Goal: Transaction & Acquisition: Purchase product/service

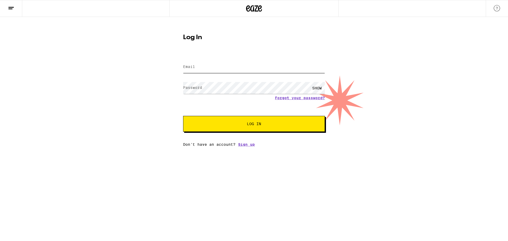
type input "[EMAIL_ADDRESS][DOMAIN_NAME]"
click at [232, 123] on span "Log In" at bounding box center [254, 124] width 99 height 4
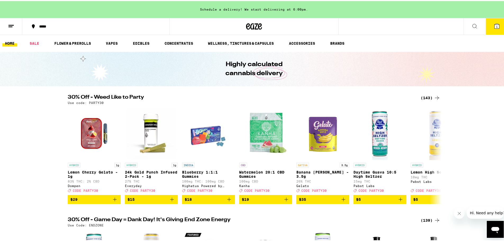
click at [496, 25] on span "1" at bounding box center [497, 25] width 2 height 3
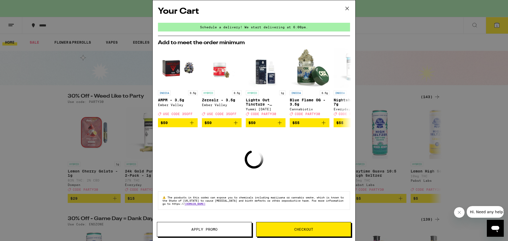
click at [350, 8] on icon at bounding box center [347, 8] width 8 height 8
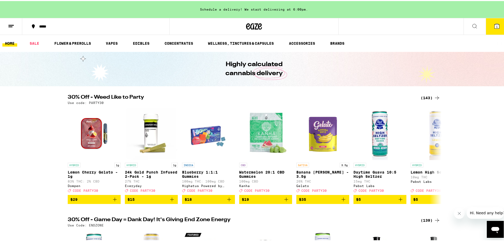
click at [9, 24] on line at bounding box center [10, 24] width 5 height 0
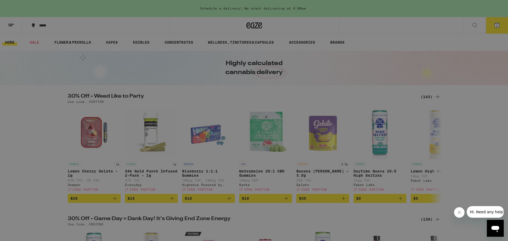
click at [60, 142] on link "Order History" at bounding box center [73, 142] width 93 height 6
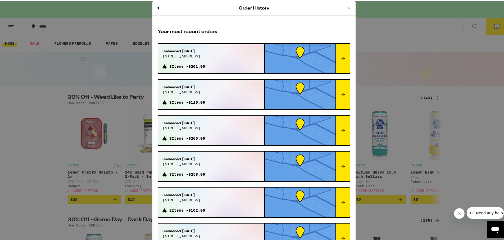
click at [157, 5] on icon at bounding box center [159, 7] width 6 height 6
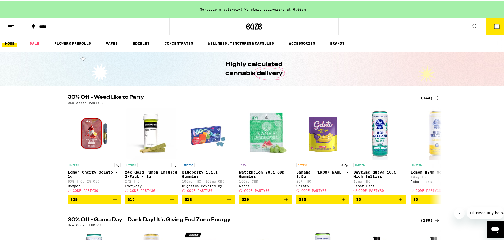
click at [7, 25] on button at bounding box center [11, 25] width 22 height 17
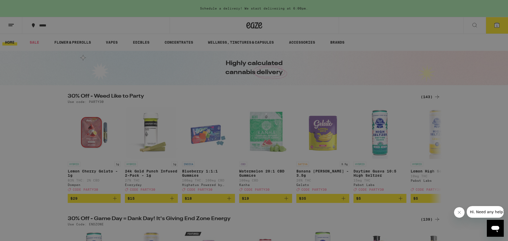
click at [44, 185] on link "Account" at bounding box center [73, 185] width 93 height 6
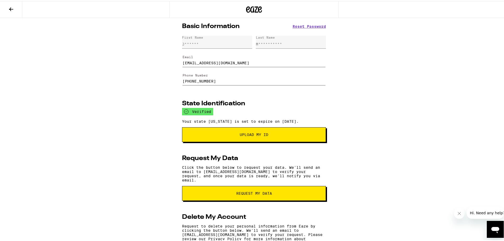
click at [16, 6] on button at bounding box center [11, 8] width 22 height 17
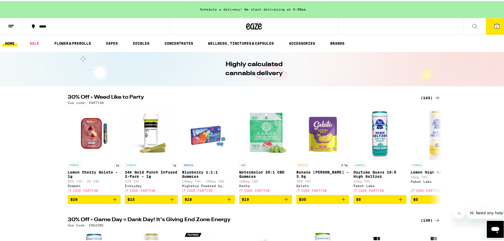
click at [496, 25] on span "1" at bounding box center [497, 25] width 2 height 3
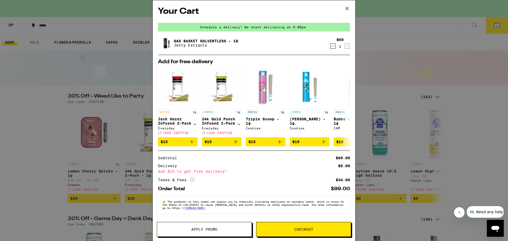
click at [330, 47] on icon "Decrement" at bounding box center [332, 46] width 5 height 6
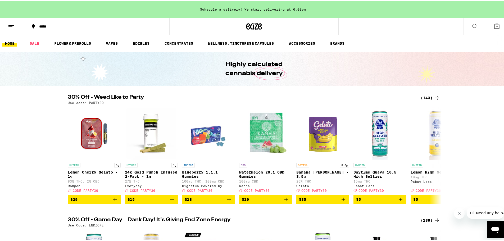
click at [38, 38] on ul "HOME SALE FLOWER & PREROLLS VAPES EDIBLES CONCENTRATES WELLNESS, TINCTURES & CA…" at bounding box center [254, 42] width 508 height 17
click at [38, 44] on link "SALE" at bounding box center [34, 42] width 15 height 6
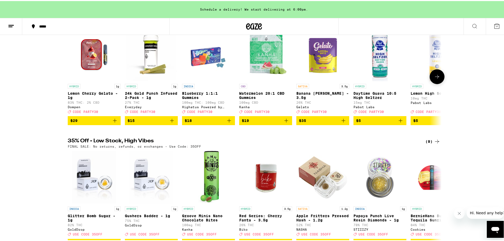
scroll to position [106, 0]
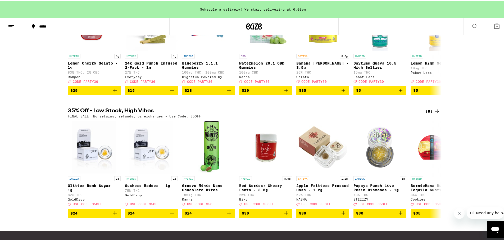
click at [436, 112] on icon at bounding box center [437, 110] width 4 height 4
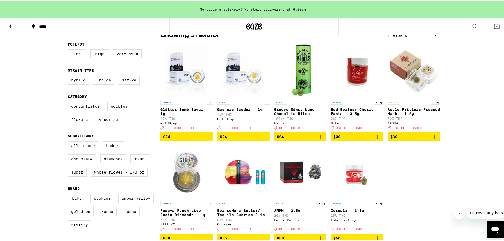
scroll to position [26, 0]
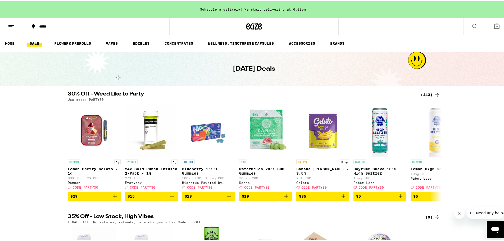
click at [424, 93] on div "(143)" at bounding box center [431, 93] width 20 height 6
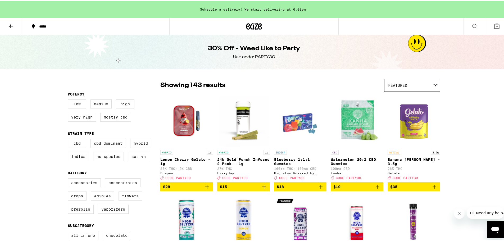
click at [5, 18] on button at bounding box center [11, 25] width 22 height 17
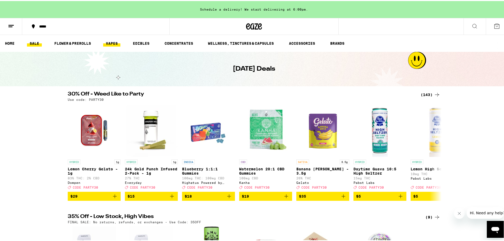
click at [112, 42] on link "VAPES" at bounding box center [111, 42] width 17 height 6
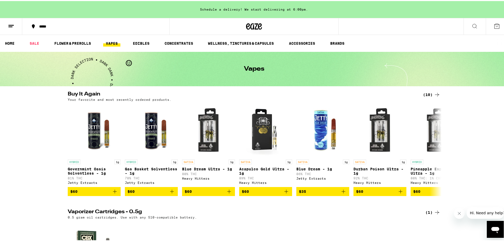
click at [471, 28] on icon at bounding box center [474, 25] width 6 height 6
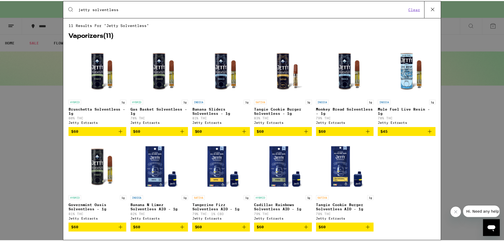
scroll to position [10, 0]
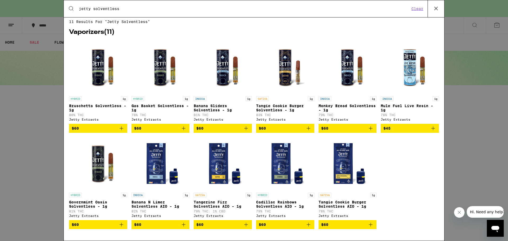
type input "jetty solventless"
click at [214, 159] on img "Open page for Tangerine Fizz Solventless AIO - 1g from Jetty Extracts" at bounding box center [222, 163] width 53 height 53
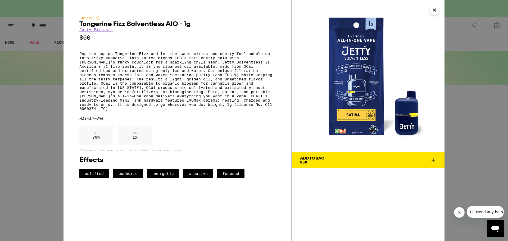
click at [437, 10] on icon "Close" at bounding box center [434, 10] width 6 height 8
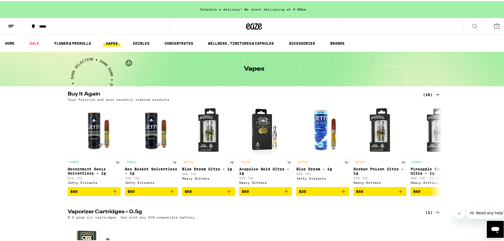
click at [467, 25] on button at bounding box center [475, 25] width 22 height 17
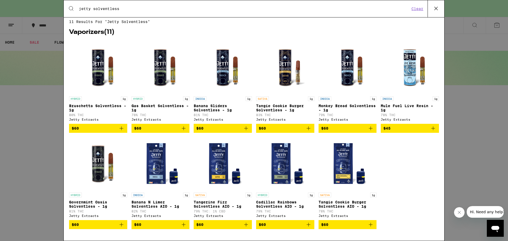
scroll to position [10, 0]
click at [368, 225] on icon "Add to bag" at bounding box center [371, 224] width 6 height 6
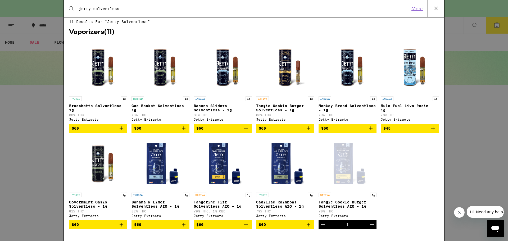
click at [158, 125] on span "$60" at bounding box center [160, 128] width 53 height 6
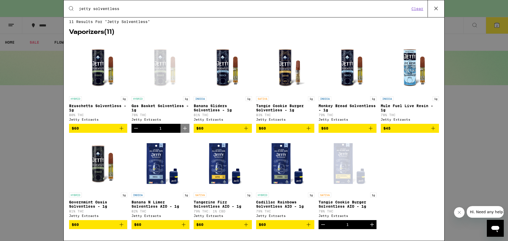
click at [321, 225] on icon "Decrement" at bounding box center [323, 224] width 6 height 6
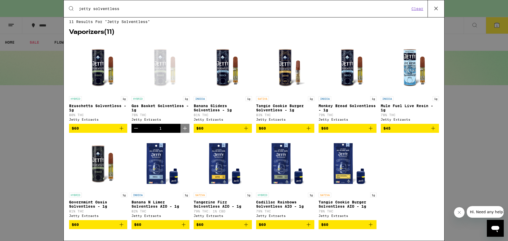
click at [245, 224] on icon "Add to bag" at bounding box center [246, 224] width 6 height 6
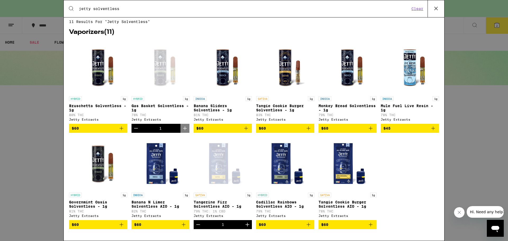
click at [307, 126] on icon "Add to bag" at bounding box center [309, 128] width 4 height 4
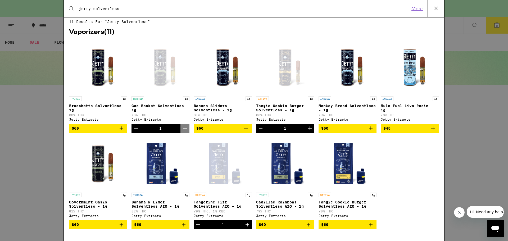
click at [439, 6] on icon at bounding box center [436, 8] width 8 height 8
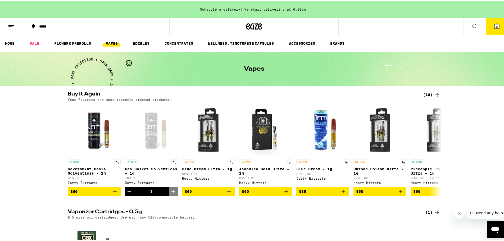
click at [497, 27] on button "3" at bounding box center [497, 25] width 22 height 16
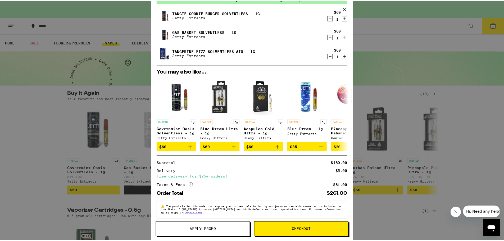
scroll to position [35, 0]
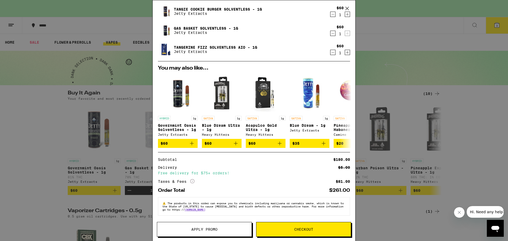
click at [279, 227] on button "Checkout" at bounding box center [303, 229] width 95 height 15
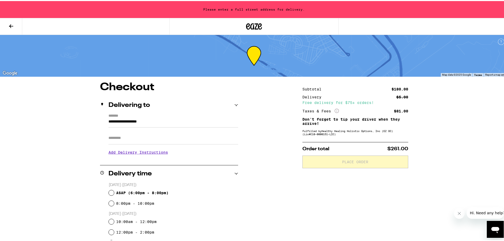
drag, startPoint x: 172, startPoint y: 121, endPoint x: 58, endPoint y: 119, distance: 113.5
click at [58, 119] on div "**********" at bounding box center [254, 197] width 508 height 394
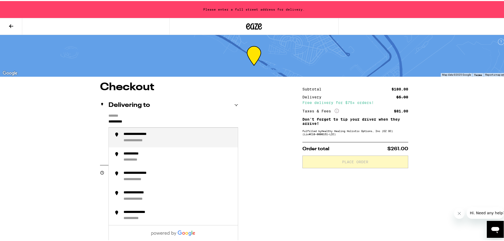
click at [139, 137] on div "**********" at bounding box center [179, 136] width 110 height 11
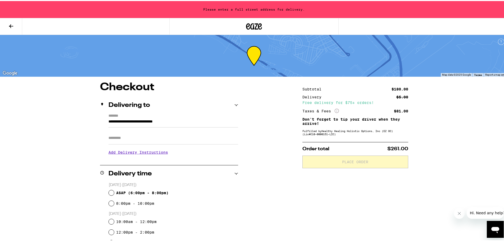
type input "**********"
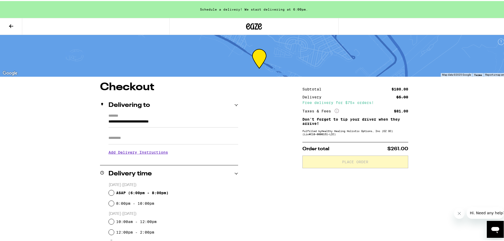
click at [84, 133] on div "**********" at bounding box center [253, 237] width 381 height 313
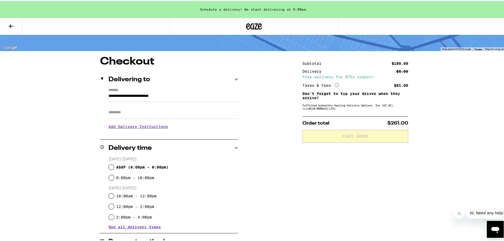
scroll to position [26, 0]
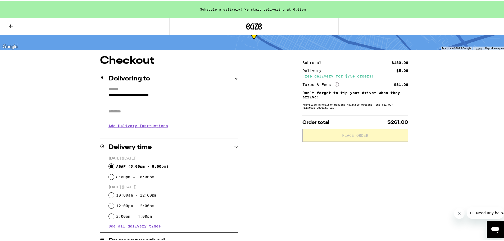
click at [109, 165] on input "ASAP ( 6:00pm - 8:00pm )" at bounding box center [111, 165] width 5 height 5
radio input "true"
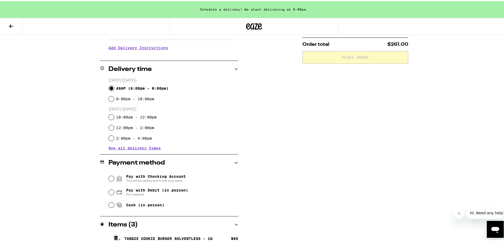
scroll to position [106, 0]
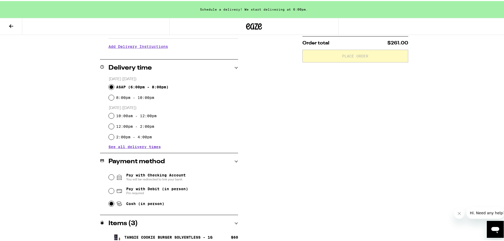
click at [109, 204] on input "Cash (in person)" at bounding box center [111, 202] width 5 height 5
radio input "true"
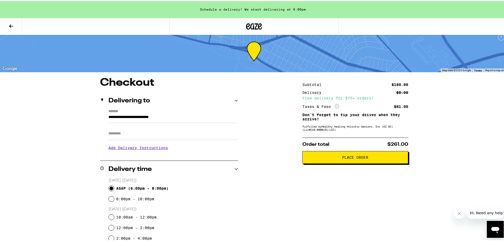
scroll to position [0, 0]
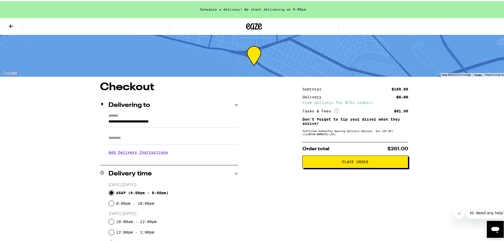
click at [356, 162] on span "Place Order" at bounding box center [355, 161] width 26 height 4
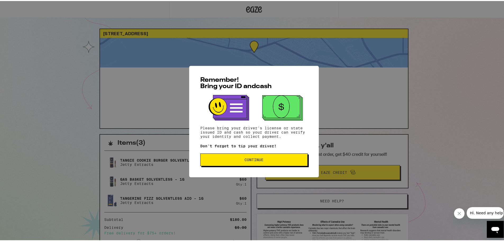
click at [265, 160] on span "Continue" at bounding box center [254, 159] width 98 height 4
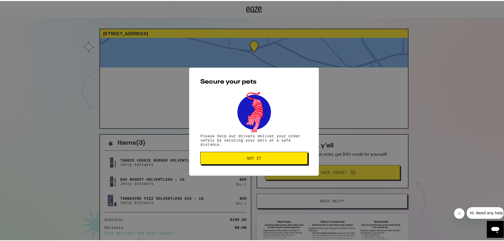
click at [263, 159] on span "Got it" at bounding box center [254, 157] width 98 height 4
